Goal: Communication & Community: Answer question/provide support

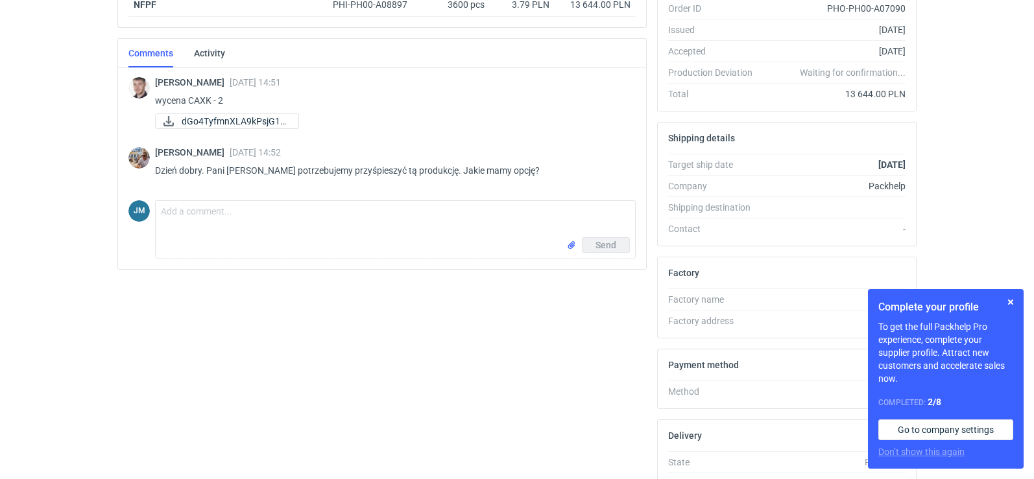
scroll to position [259, 0]
click at [311, 235] on textarea "Comment message" at bounding box center [395, 218] width 479 height 36
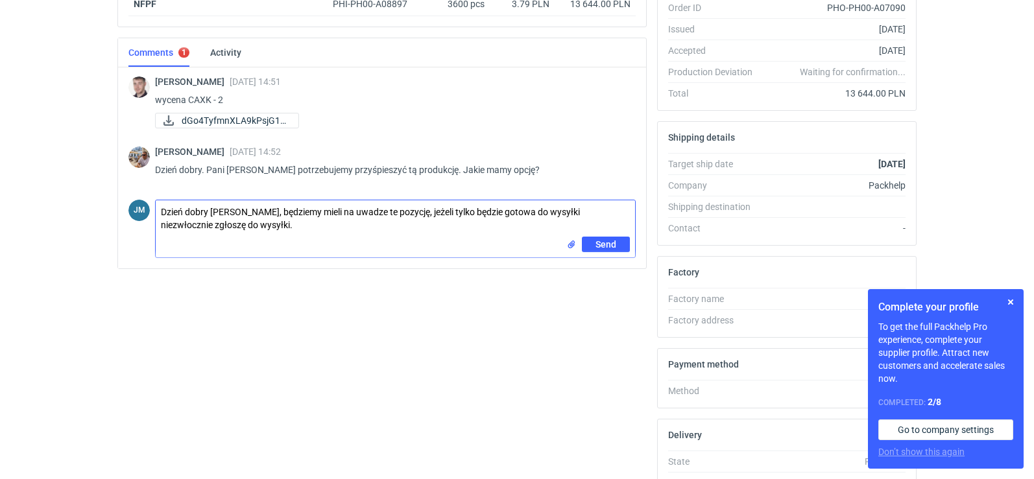
type textarea "Dzień dobry [PERSON_NAME], będziemy mieli na uwadze te pozycję, jeżeli tylko bę…"
drag, startPoint x: 239, startPoint y: 225, endPoint x: 145, endPoint y: 213, distance: 95.4
click at [145, 213] on div "JM Comment message Dzień dobry [PERSON_NAME], będziemy mieli na uwadze te pozyc…" at bounding box center [381, 227] width 507 height 64
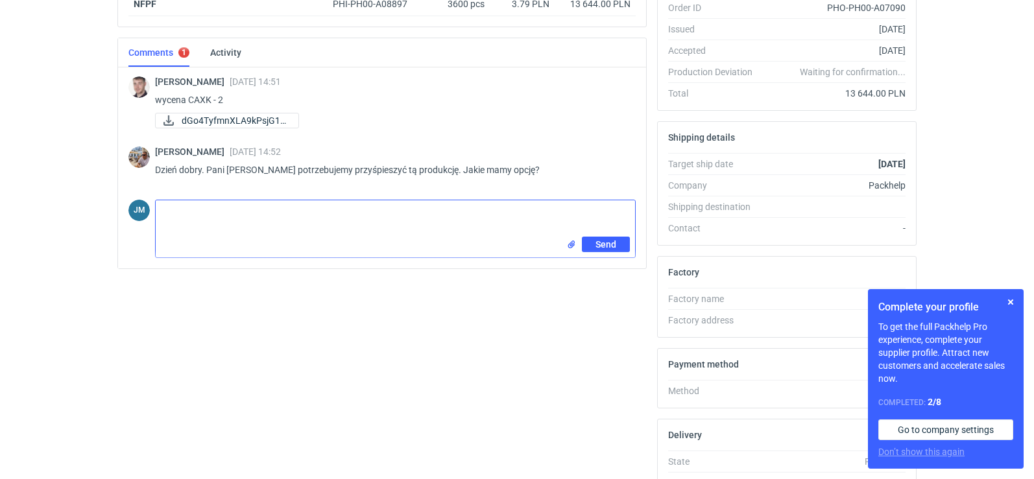
paste textarea "Dzień dobry [PERSON_NAME], będziemy mieli na uwadze te pozycję, jeżeli tylko bę…"
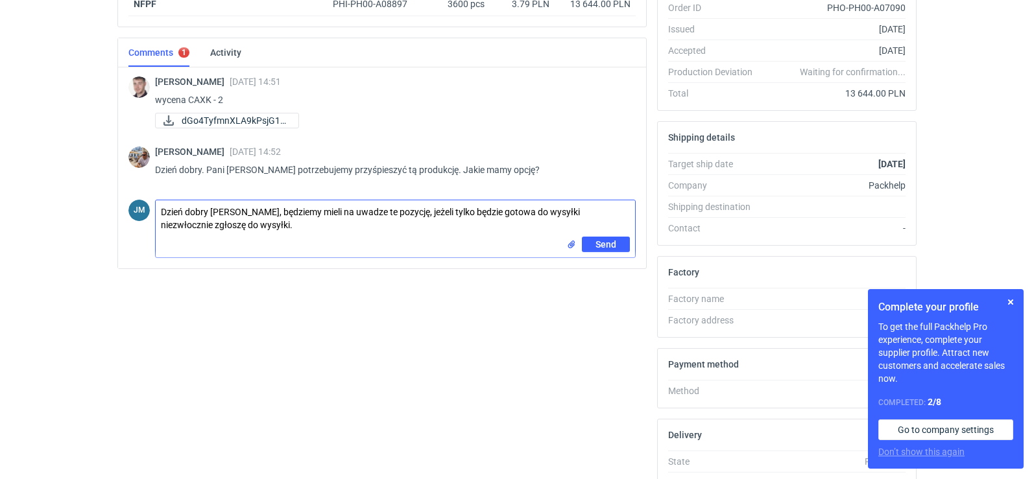
click at [387, 214] on textarea "Dzień dobry [PERSON_NAME], będziemy mieli na uwadze te pozycję, jeżeli tylko bę…" at bounding box center [395, 218] width 479 height 36
type textarea "Dzień dobry [PERSON_NAME], będziemy mieli na uwadze tę pozycję, jeżeli tylko bę…"
click at [256, 235] on textarea "Dzień dobry [PERSON_NAME], będziemy mieli na uwadze tę pozycję, jeżeli tylko bę…" at bounding box center [395, 218] width 479 height 36
click at [1009, 307] on button "button" at bounding box center [1011, 302] width 16 height 16
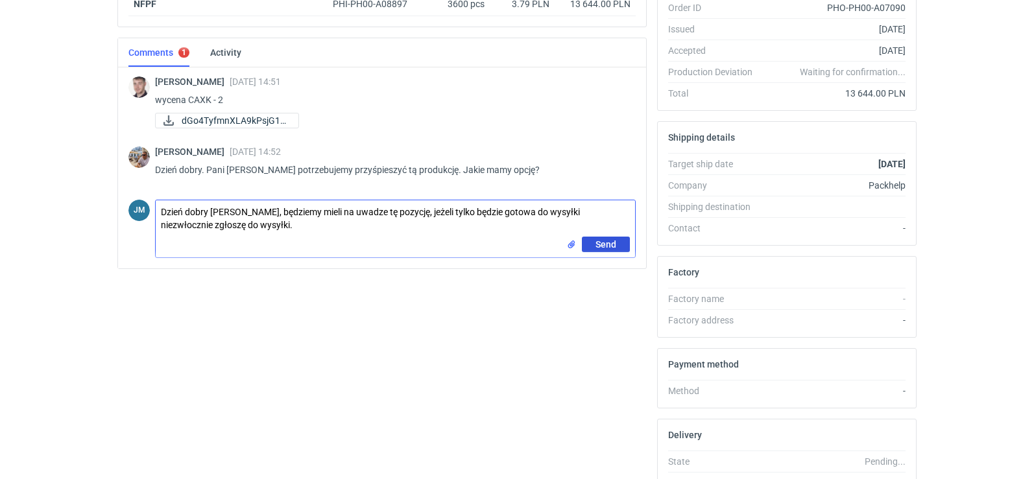
click at [612, 247] on span "Send" at bounding box center [605, 244] width 21 height 9
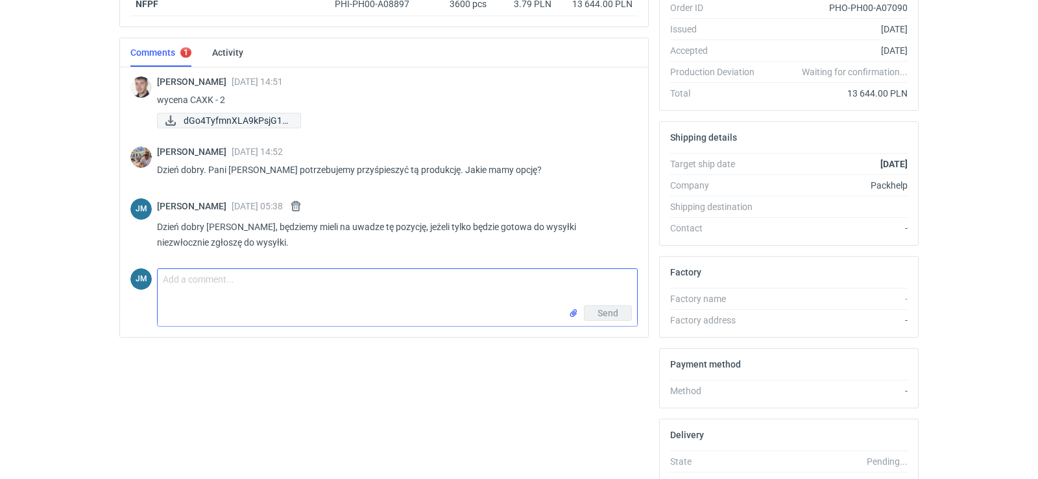
scroll to position [0, 0]
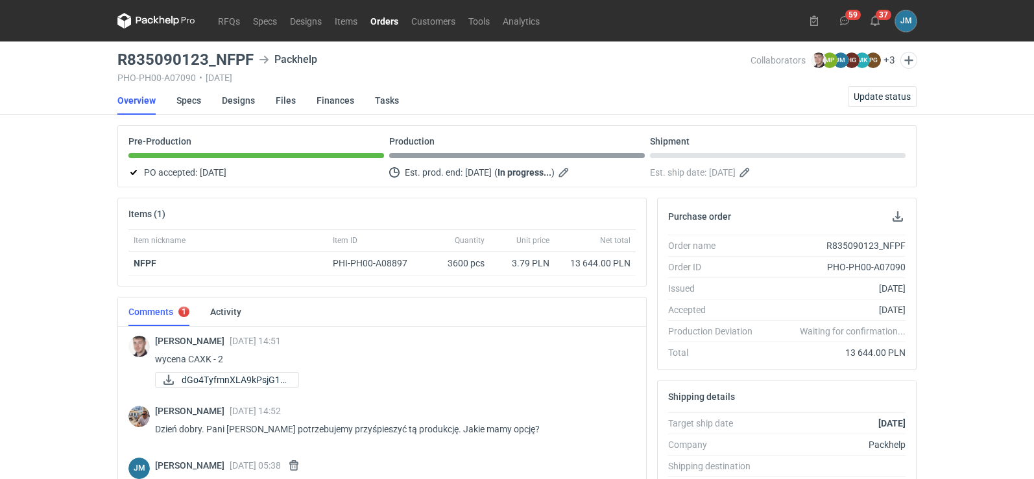
click at [174, 25] on icon at bounding box center [175, 21] width 8 height 10
